Goal: Task Accomplishment & Management: Use online tool/utility

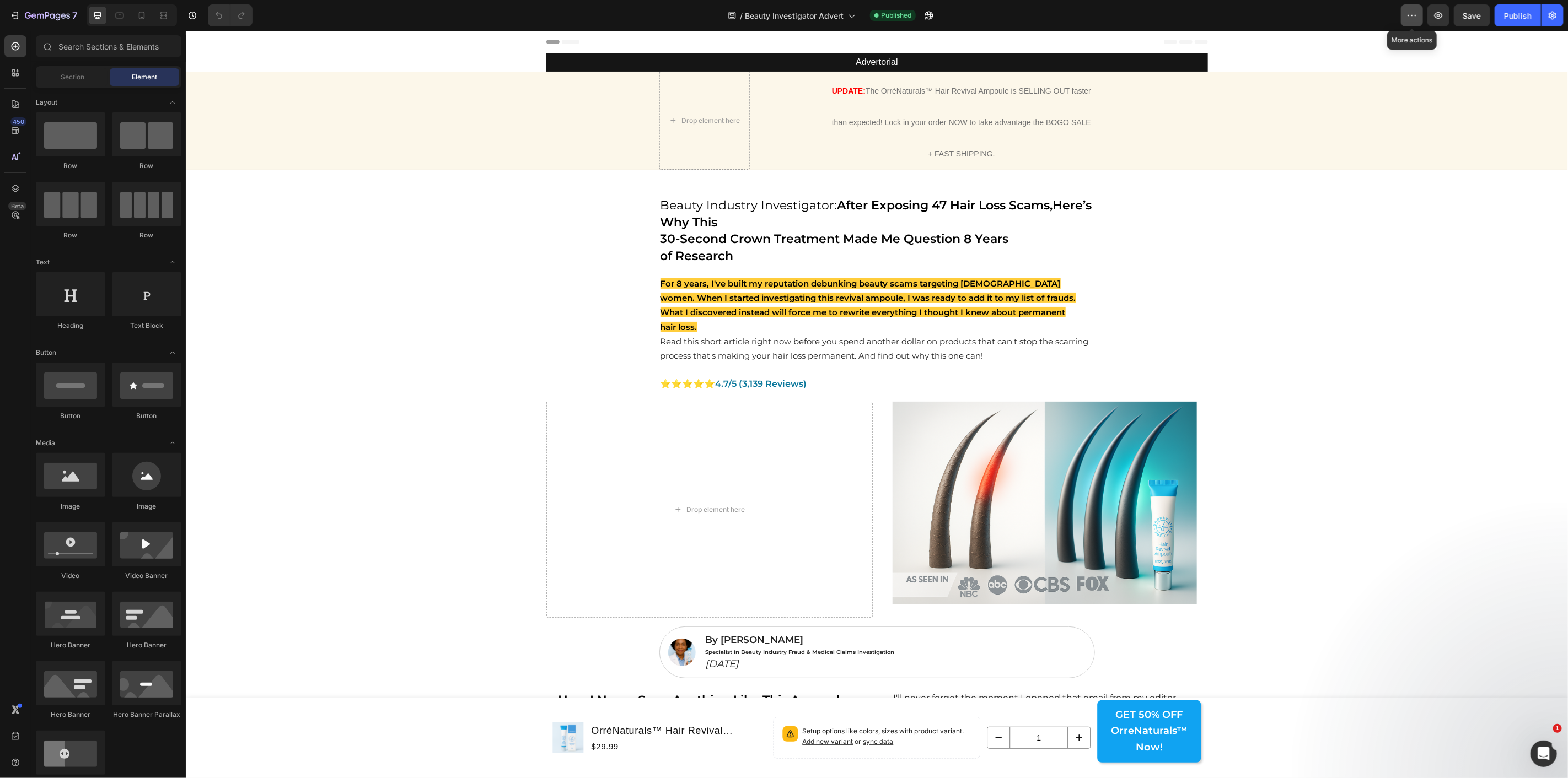
click at [1410, 7] on button "button" at bounding box center [1412, 16] width 23 height 22
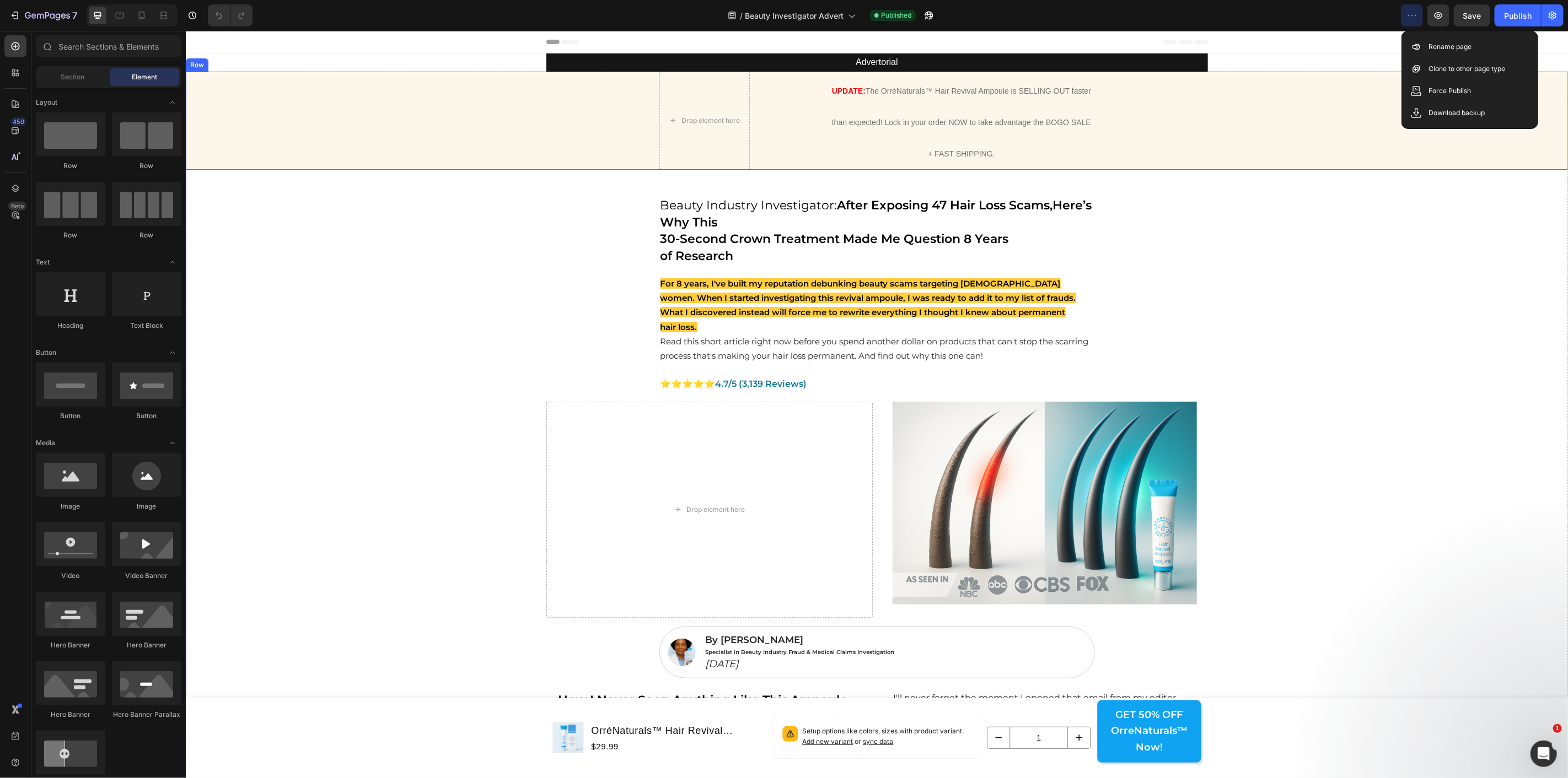
click at [333, 125] on div "Drop element here UPDATE: The OrréNaturals™ Hair Revival Ampoule is SELLING OUT…" at bounding box center [876, 120] width 1361 height 98
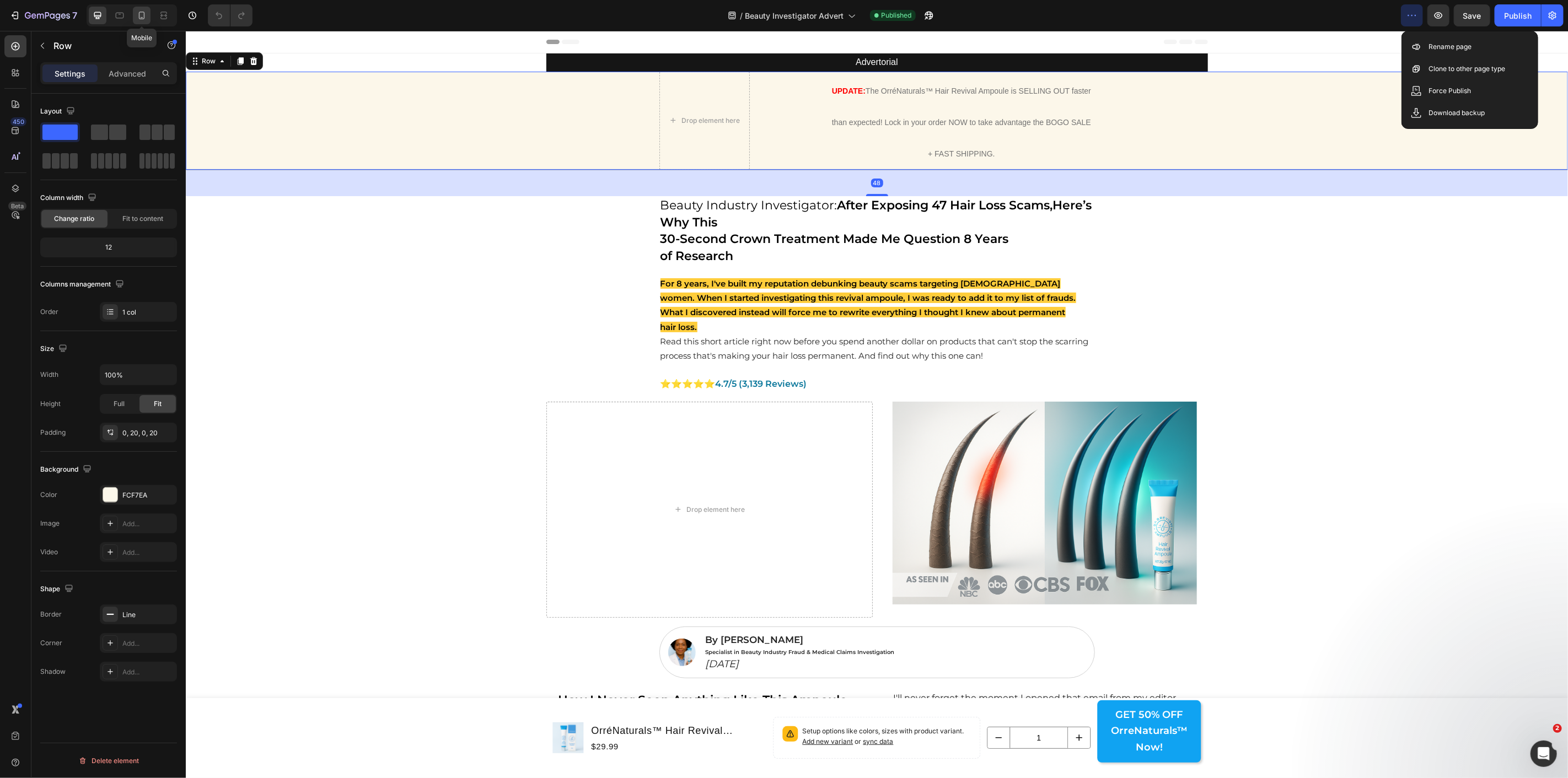
click at [140, 15] on icon at bounding box center [142, 15] width 6 height 7
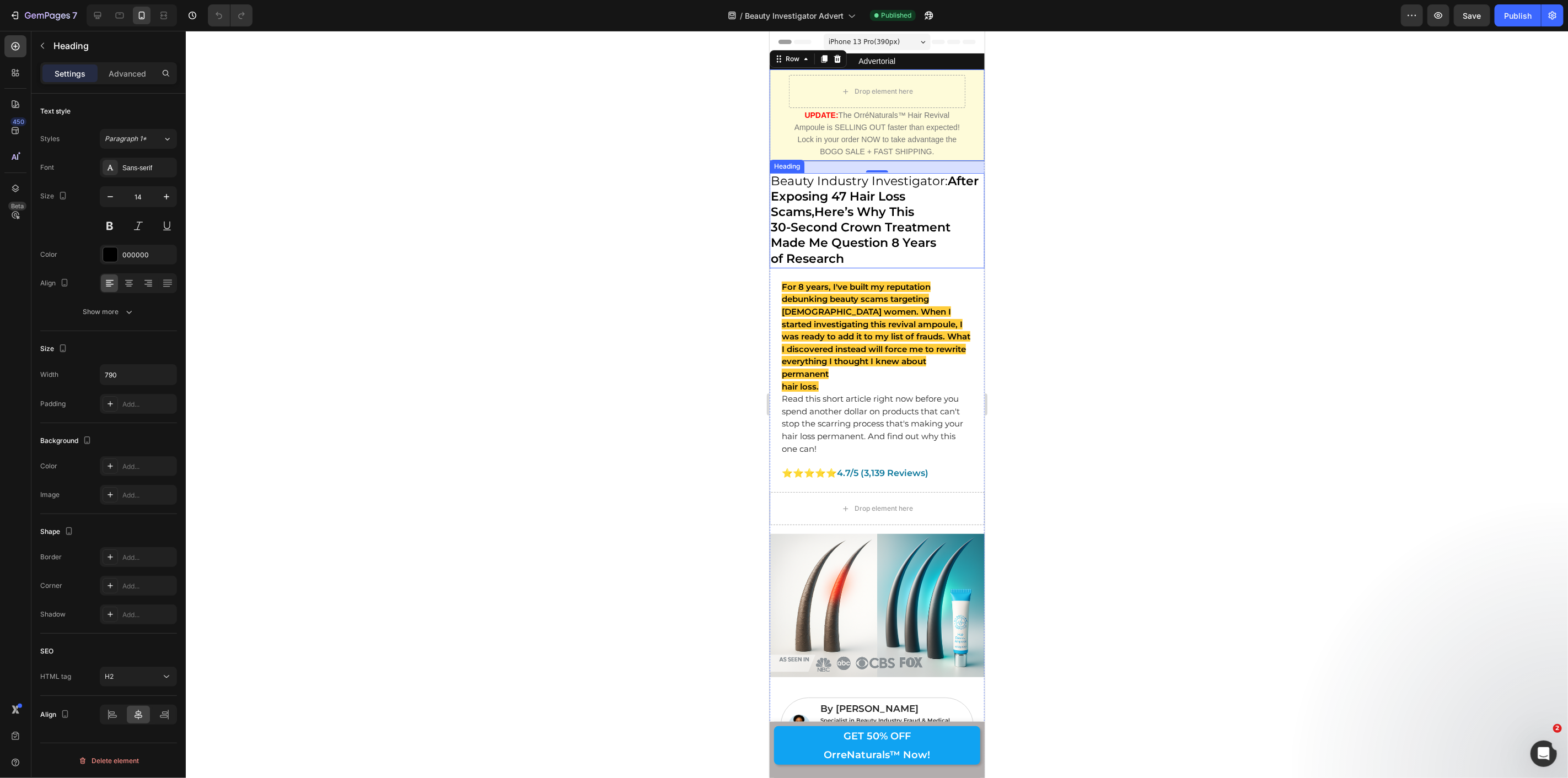
click at [793, 247] on strong "30-Second Crown Treatment Made Me Question 8 Years" at bounding box center [860, 234] width 180 height 30
click at [120, 67] on div "Advanced" at bounding box center [127, 73] width 55 height 18
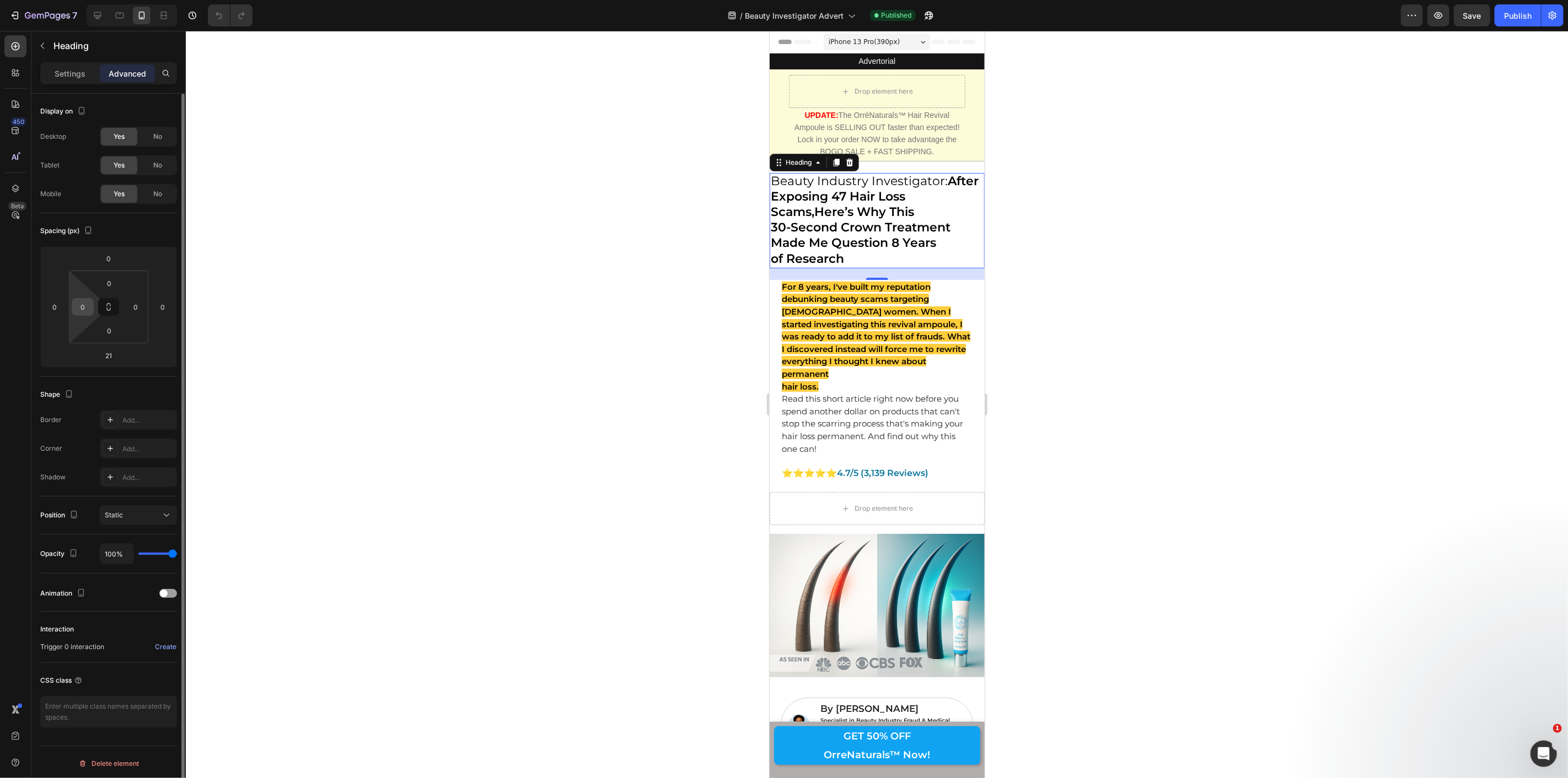
click at [74, 307] on input "0" at bounding box center [83, 307] width 17 height 17
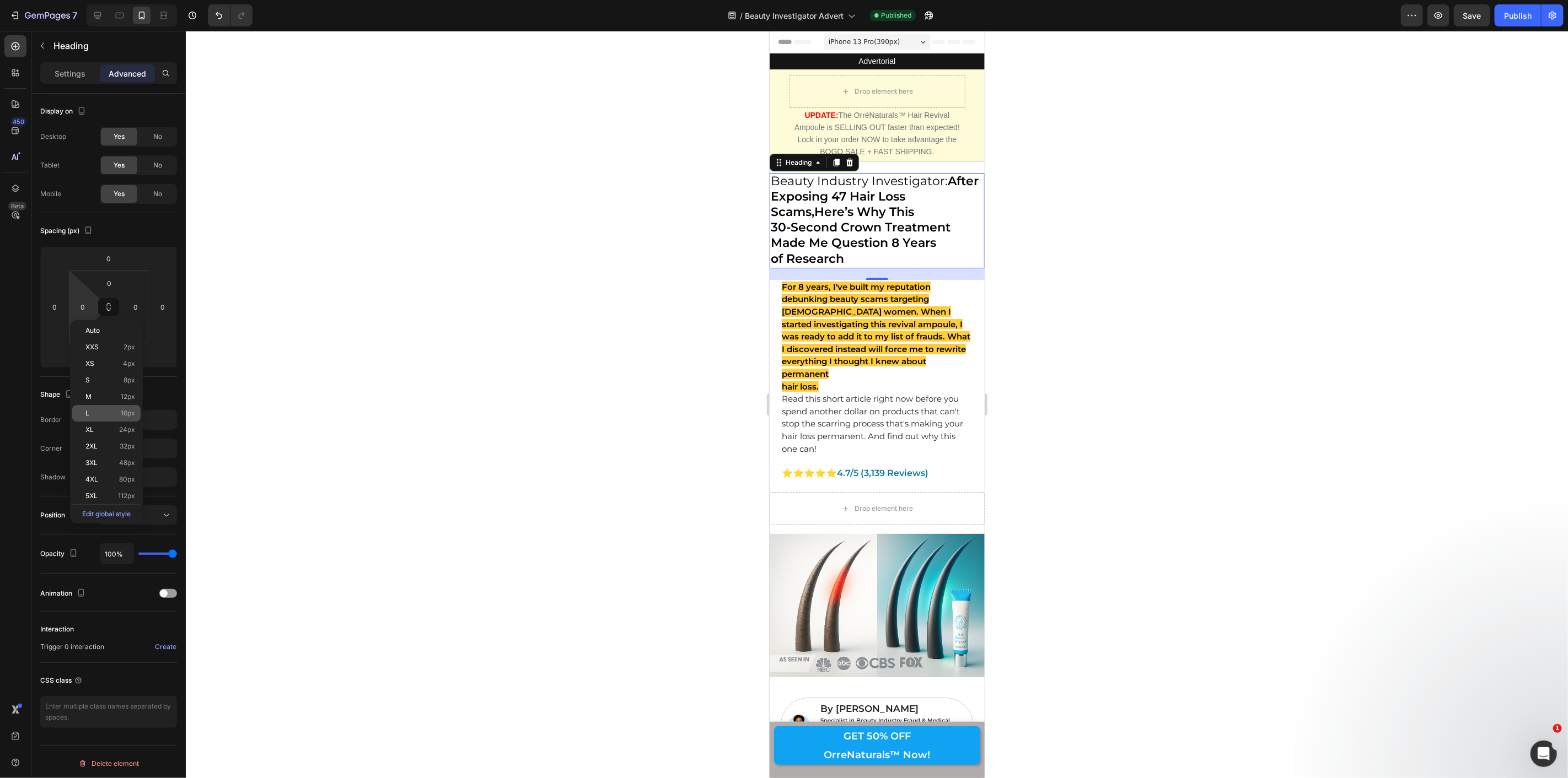
click at [95, 411] on p "L 16px" at bounding box center [110, 413] width 50 height 7
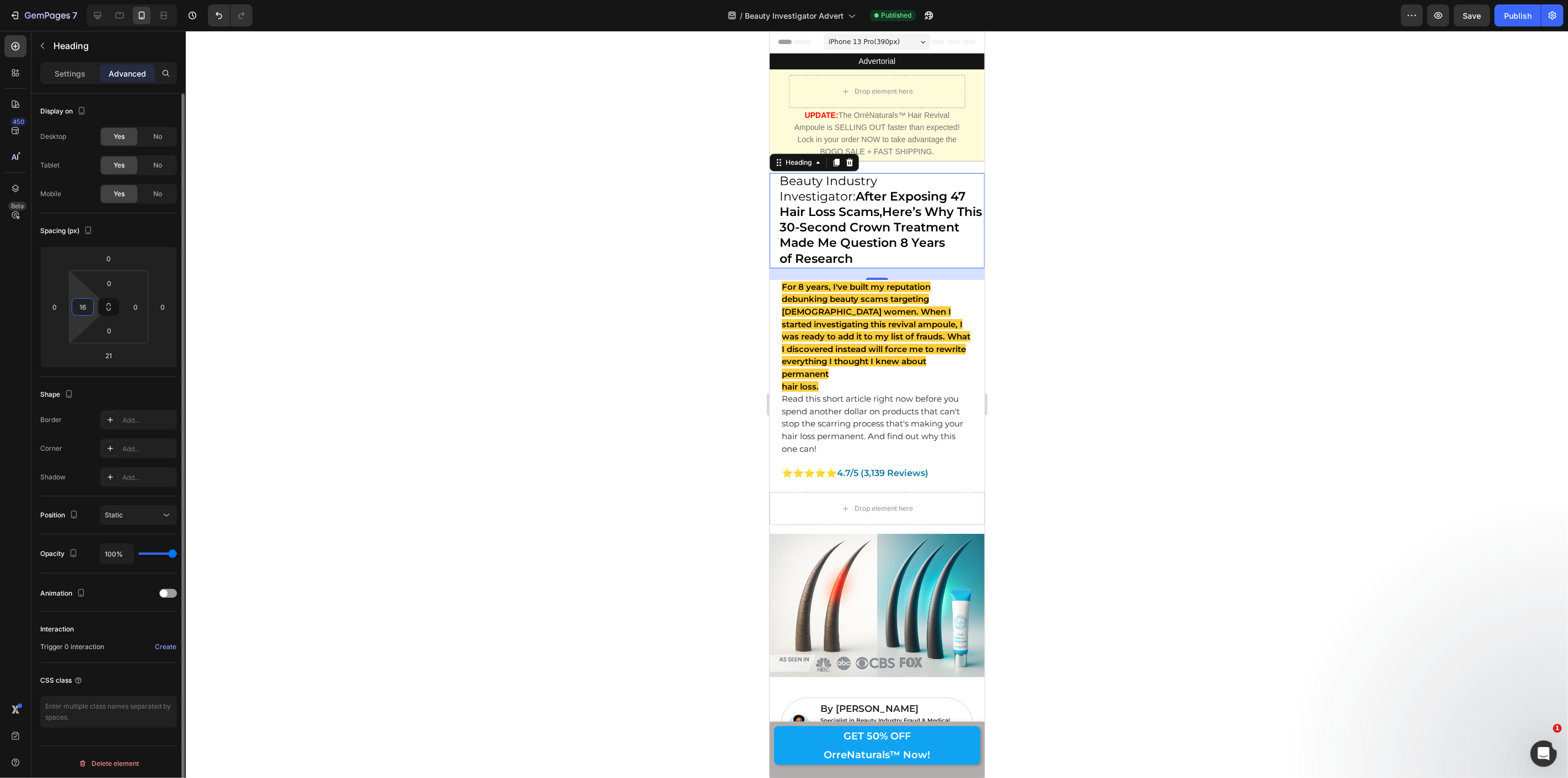
click at [83, 308] on input "16" at bounding box center [83, 307] width 17 height 17
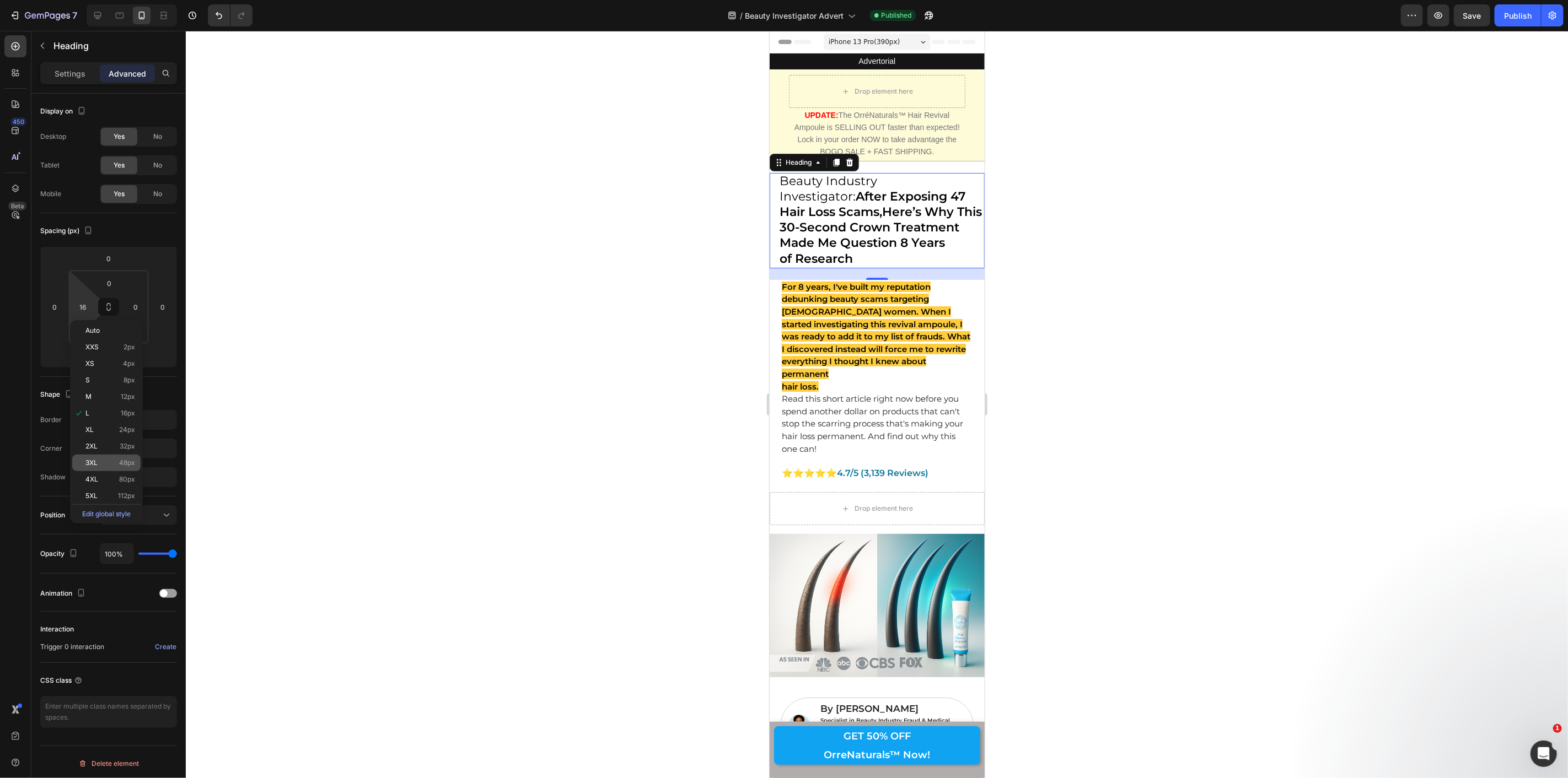
click at [85, 463] on span "3XL" at bounding box center [91, 463] width 12 height 7
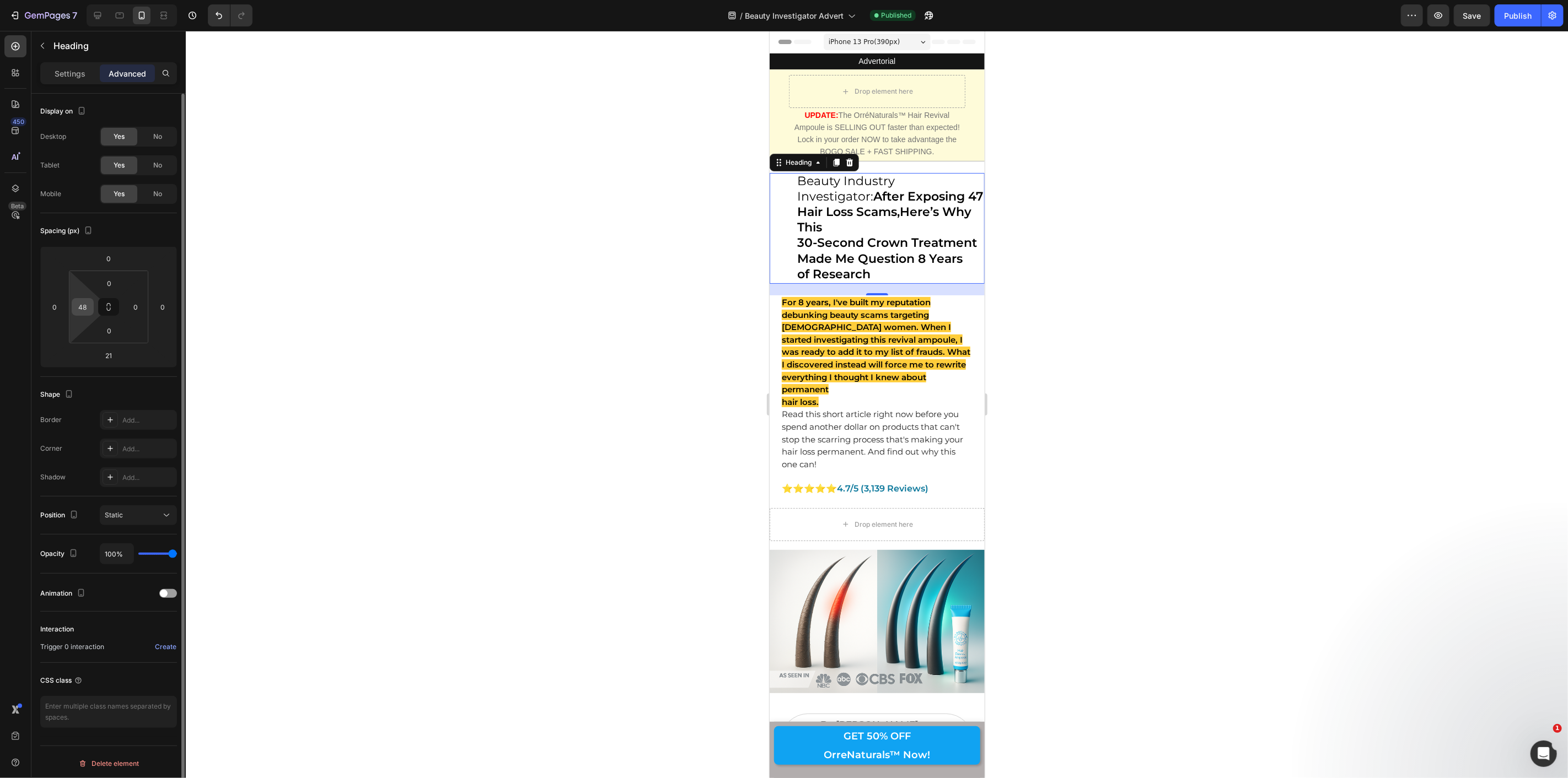
click at [85, 310] on input "48" at bounding box center [83, 307] width 17 height 17
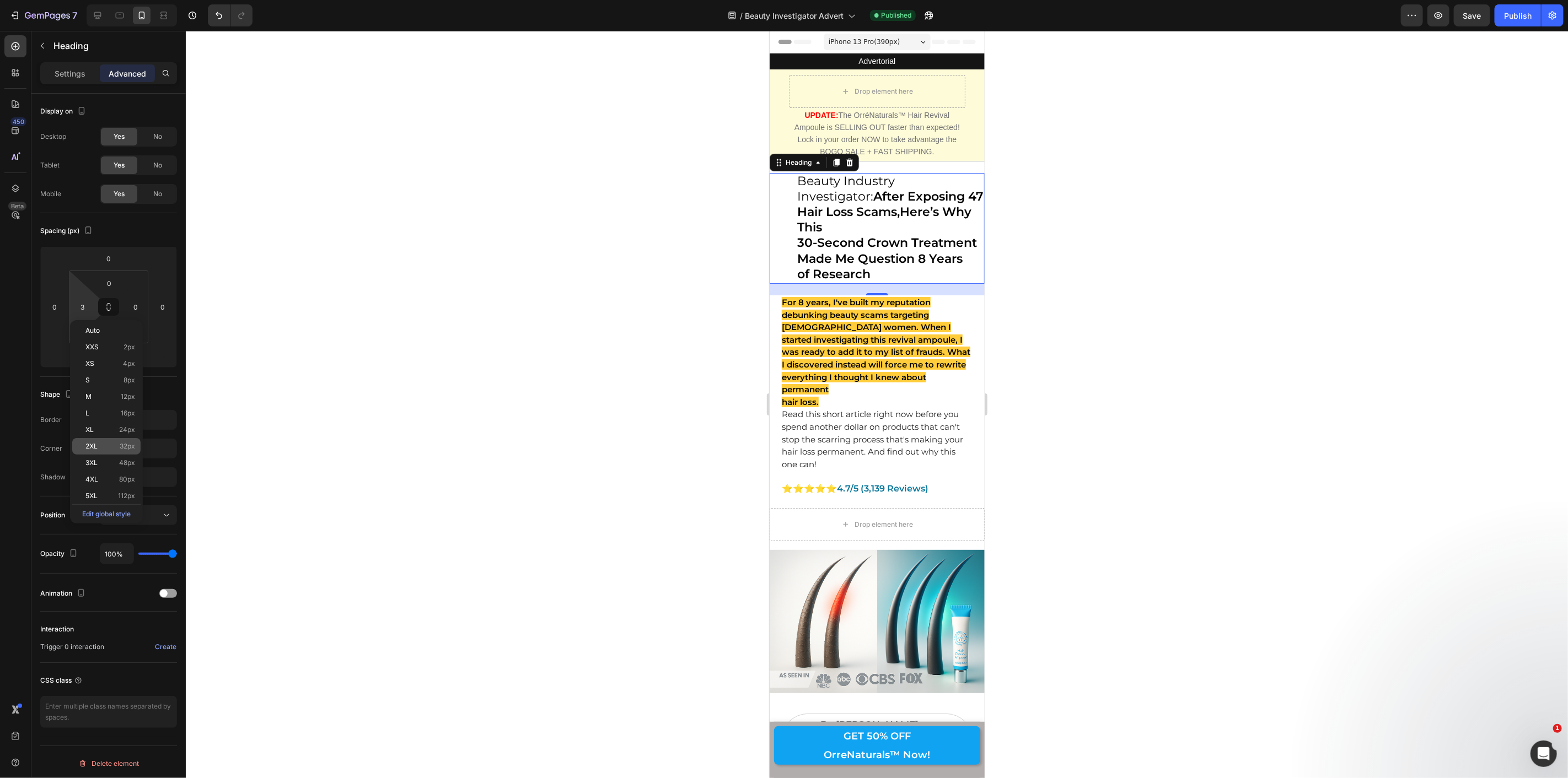
click at [92, 444] on span "2XL" at bounding box center [91, 446] width 12 height 7
type input "32"
click at [637, 279] on div at bounding box center [877, 404] width 1382 height 747
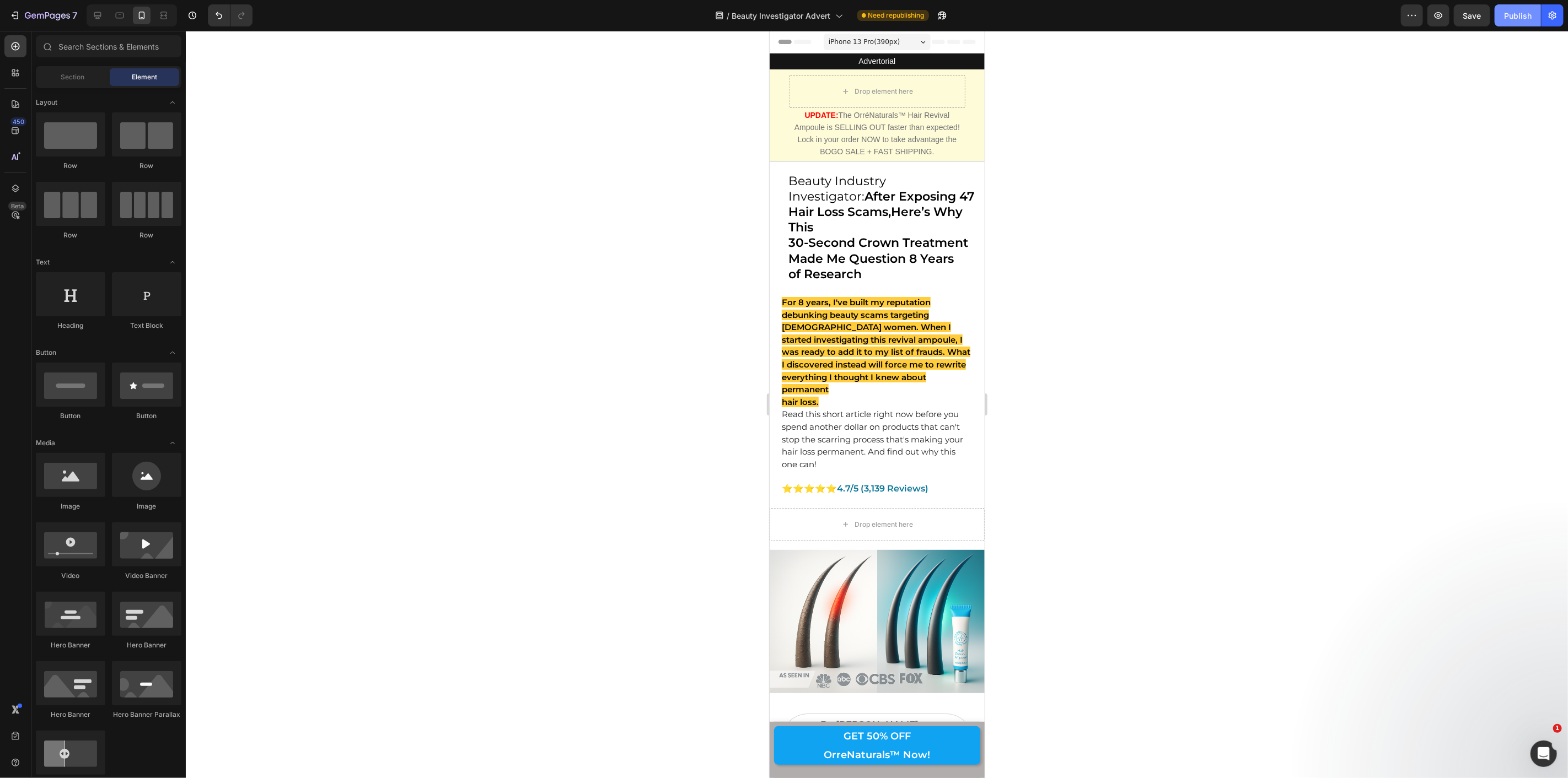
click at [1529, 14] on div "Publish" at bounding box center [1517, 16] width 27 height 11
click at [857, 232] on strong "Here’s Why This" at bounding box center [875, 219] width 174 height 30
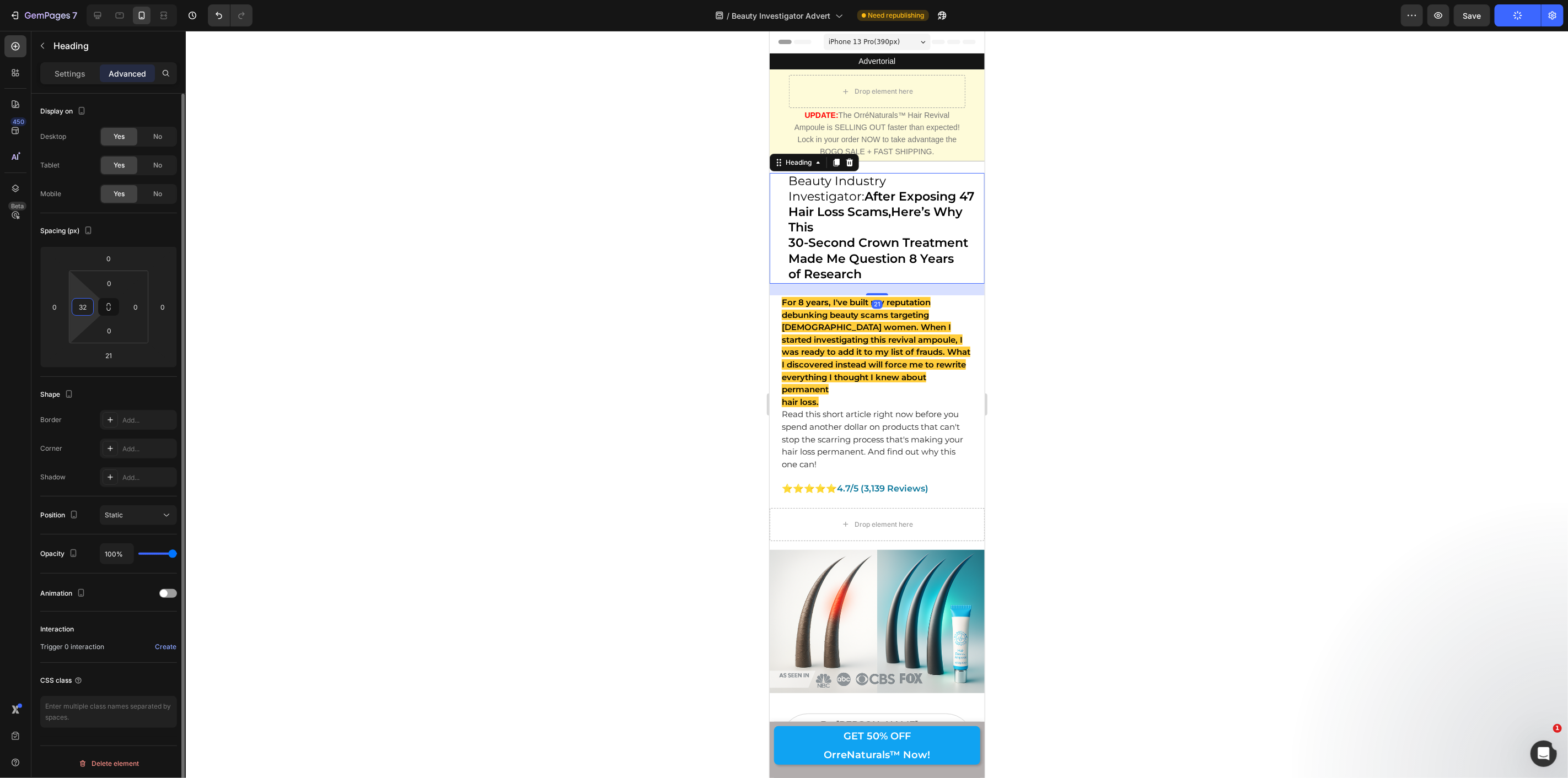
click at [76, 306] on input "32" at bounding box center [83, 307] width 17 height 17
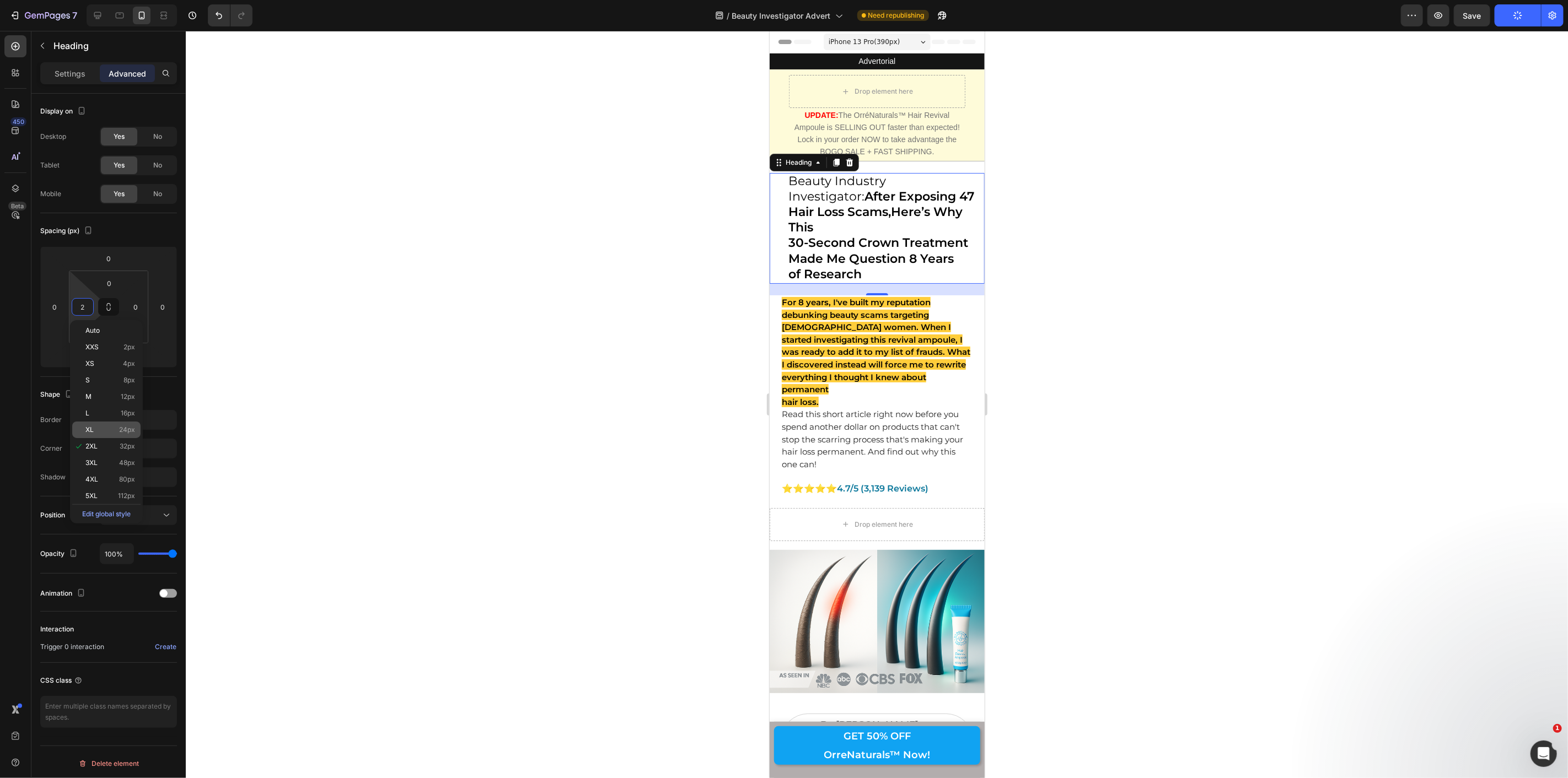
click at [106, 434] on div "XL 24px" at bounding box center [106, 430] width 68 height 17
type input "24"
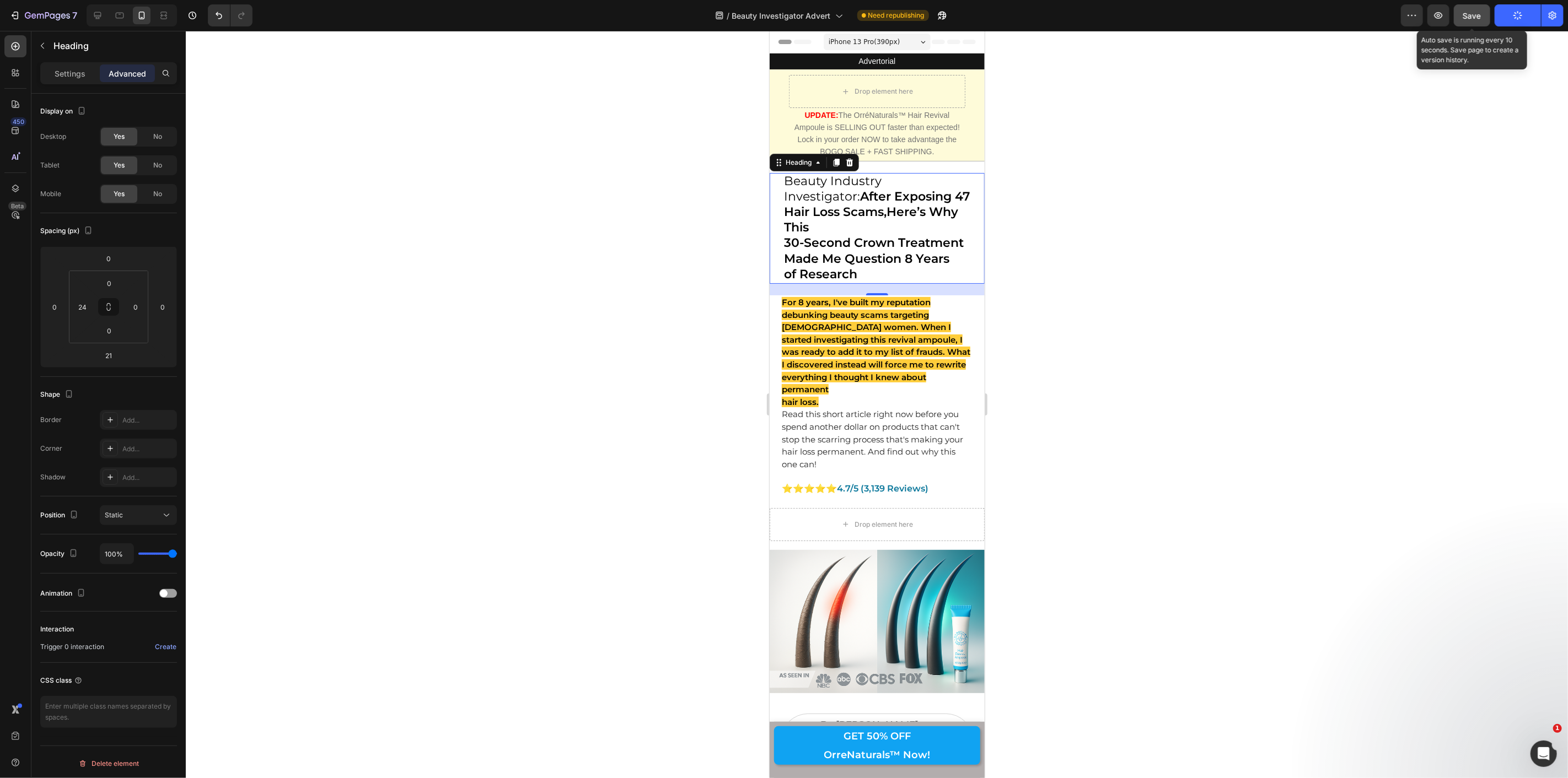
click at [1480, 14] on span "Save" at bounding box center [1472, 16] width 18 height 9
click at [1522, 20] on div "button" at bounding box center [1517, 15] width 8 height 8
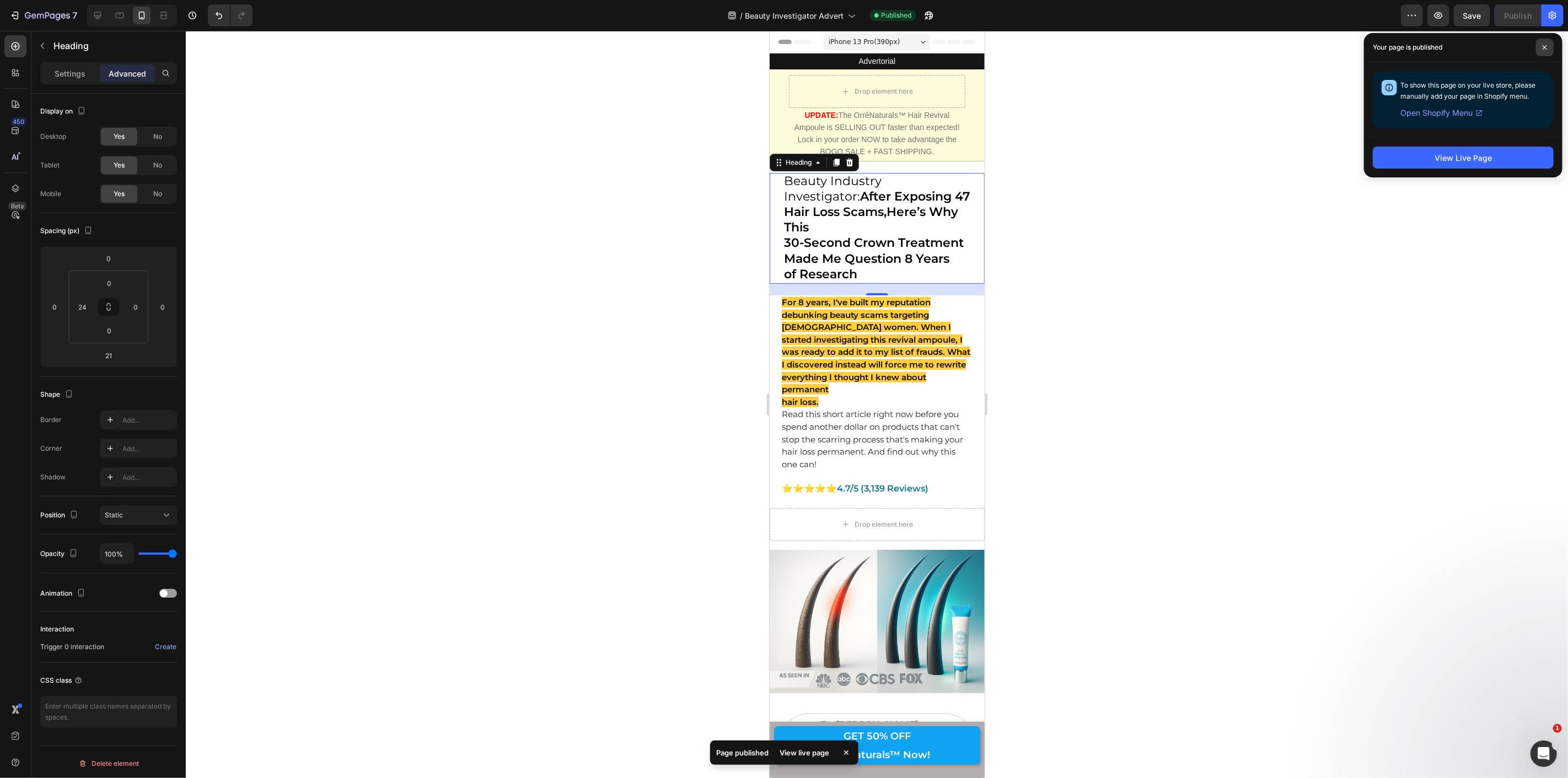
click at [1543, 45] on icon at bounding box center [1545, 48] width 6 height 6
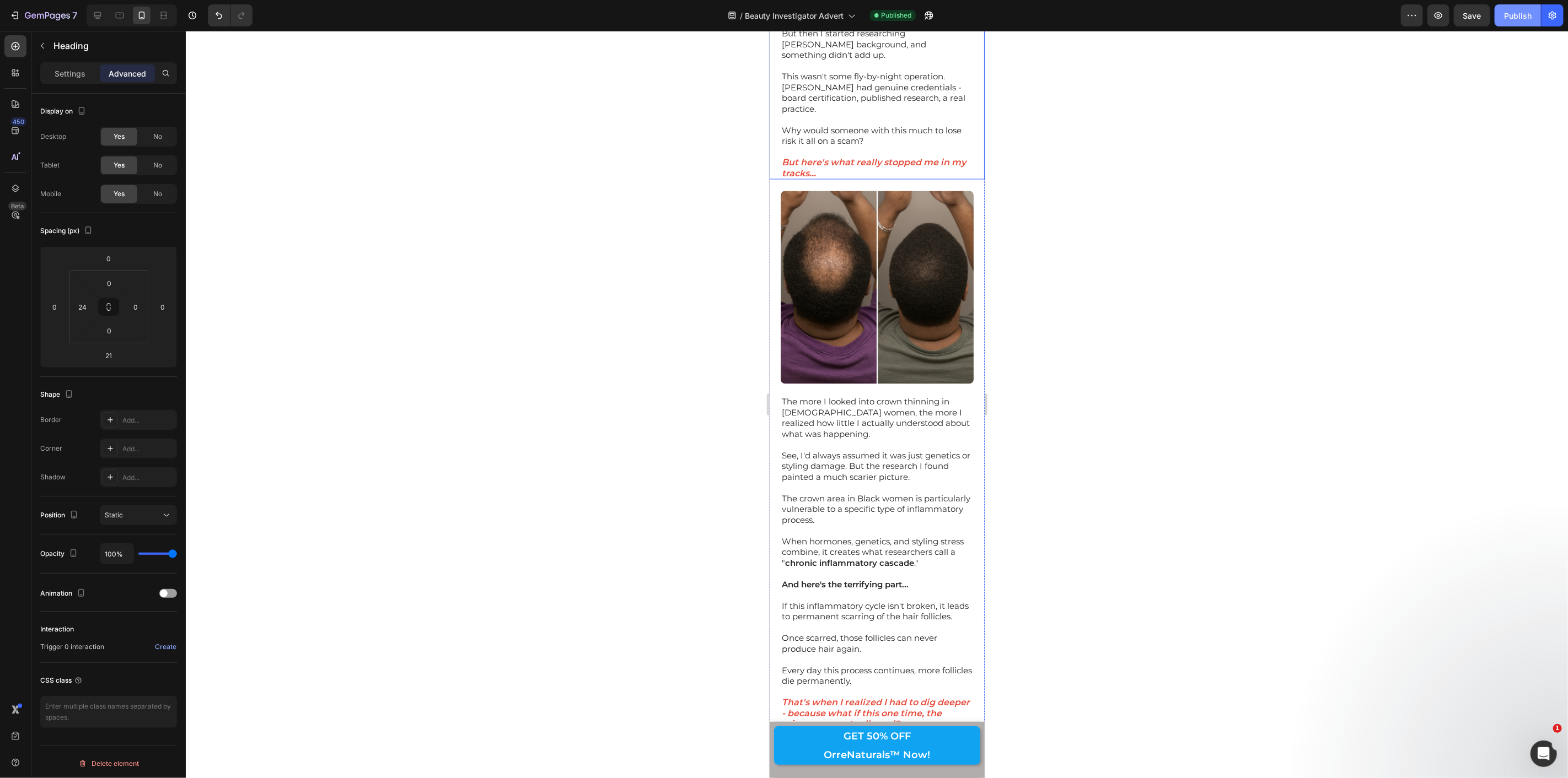
scroll to position [1470, 0]
